Goal: Task Accomplishment & Management: Manage account settings

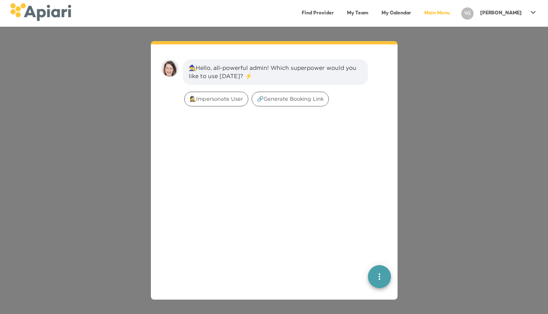
scroll to position [12, 0]
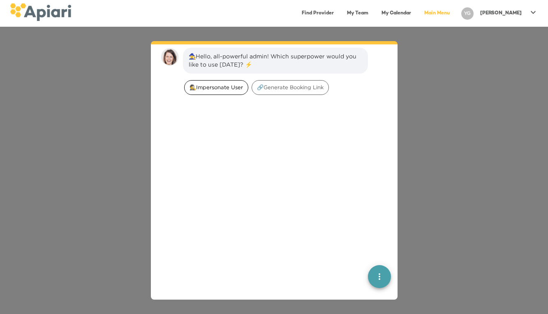
click at [211, 85] on span "🕵️‍Impersonate User" at bounding box center [216, 87] width 63 height 8
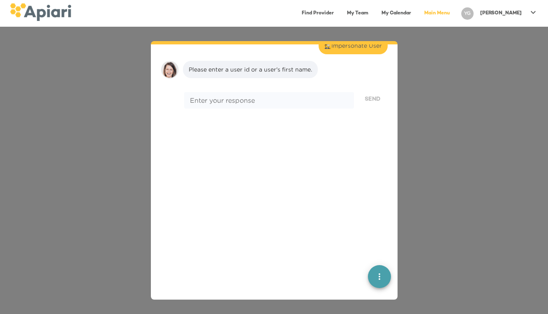
scroll to position [68, 0]
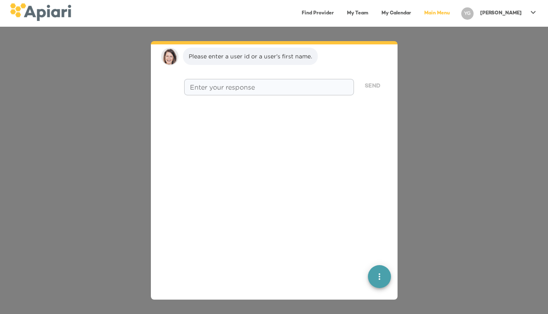
click at [218, 89] on textarea at bounding box center [269, 87] width 158 height 8
type textarea "*******"
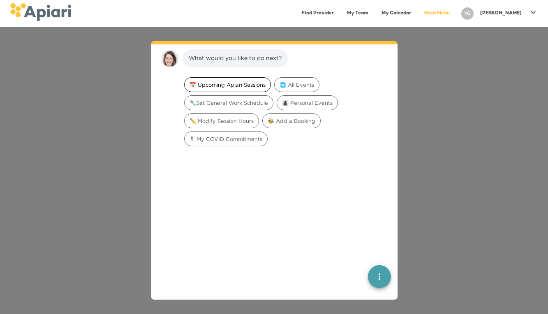
scroll to position [120, 0]
click at [532, 12] on icon at bounding box center [533, 12] width 10 height 10
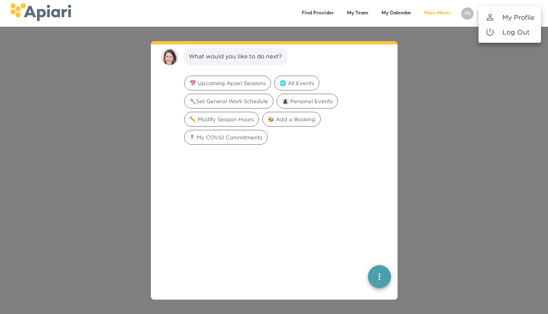
click at [513, 32] on p "Log Out" at bounding box center [515, 32] width 27 height 10
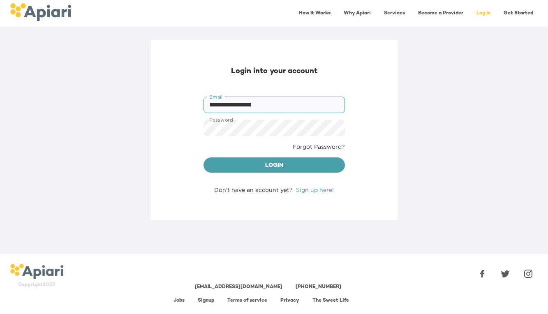
click at [297, 103] on input "**********" at bounding box center [274, 105] width 141 height 16
type input "**********"
click at [292, 163] on span "Login" at bounding box center [274, 166] width 128 height 10
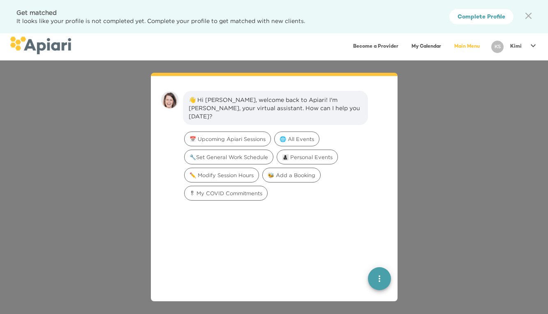
scroll to position [12, 0]
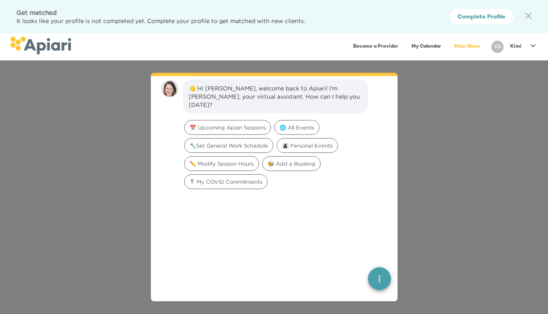
click at [519, 47] on p "Kimi" at bounding box center [516, 46] width 12 height 7
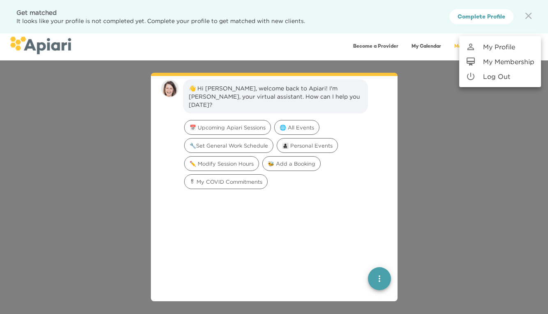
click at [514, 50] on p "My Profile" at bounding box center [499, 47] width 32 height 10
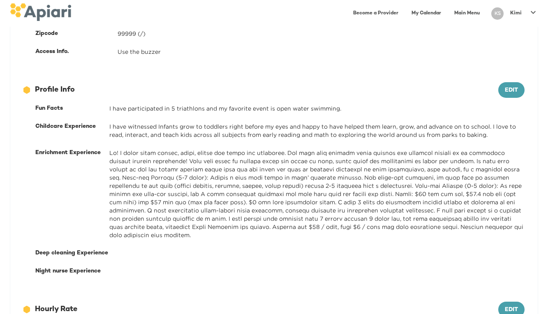
scroll to position [272, 0]
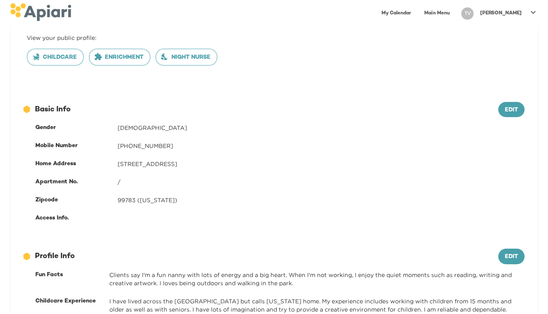
scroll to position [132, 0]
